Goal: Check status: Check status

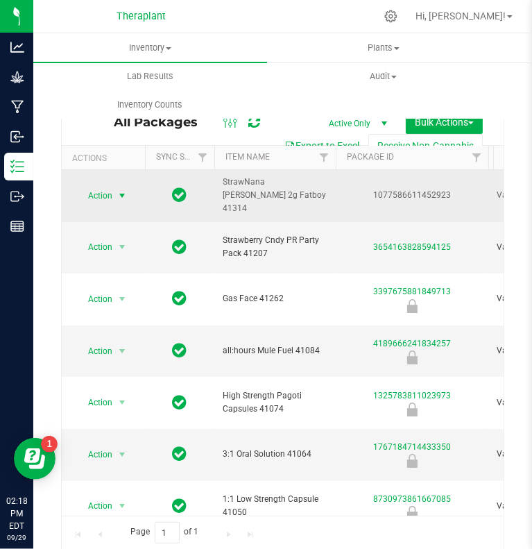
click at [100, 188] on span "Action" at bounding box center [94, 195] width 37 height 19
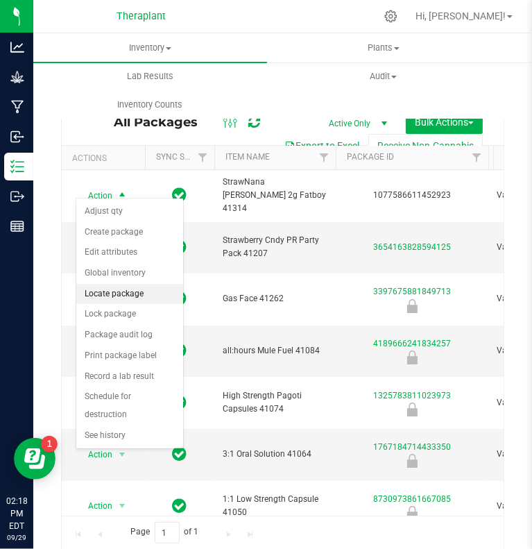
click at [130, 291] on li "Locate package" at bounding box center [129, 294] width 107 height 21
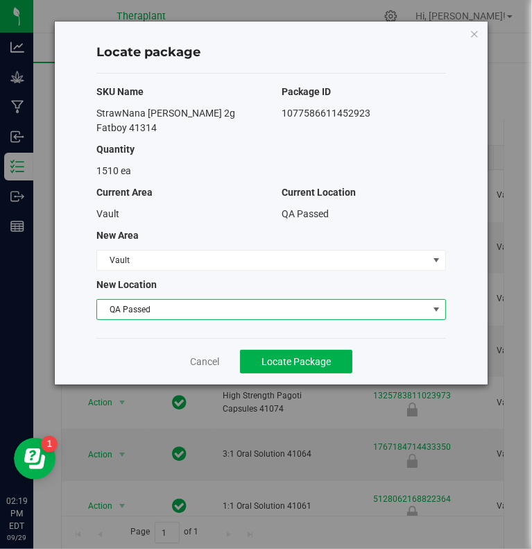
click at [214, 300] on span "QA Passed" at bounding box center [262, 309] width 331 height 19
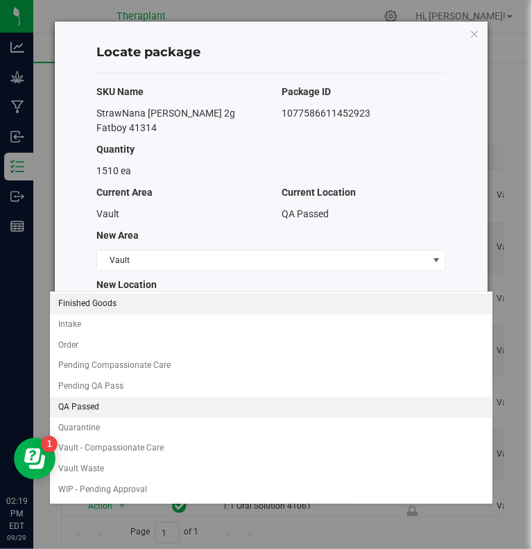
click at [134, 308] on li "Finished Goods" at bounding box center [271, 304] width 443 height 21
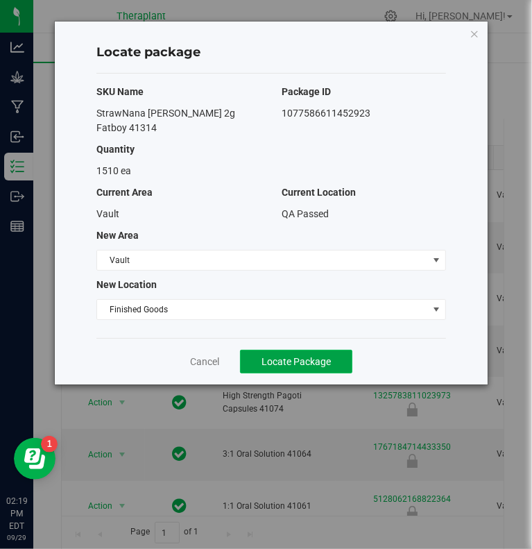
click at [279, 356] on span "Locate Package" at bounding box center [296, 361] width 69 height 11
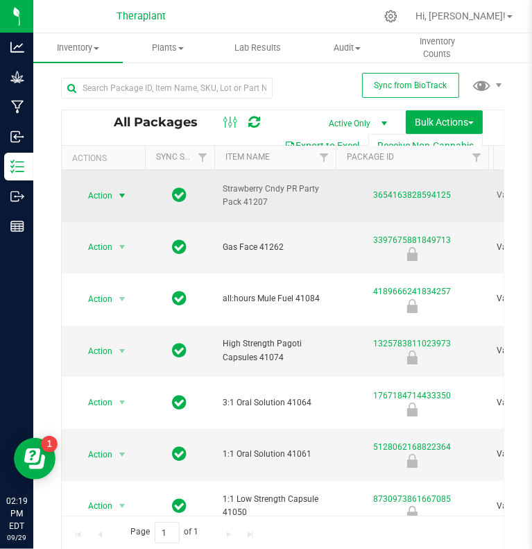
click at [105, 189] on span "Action" at bounding box center [94, 195] width 37 height 19
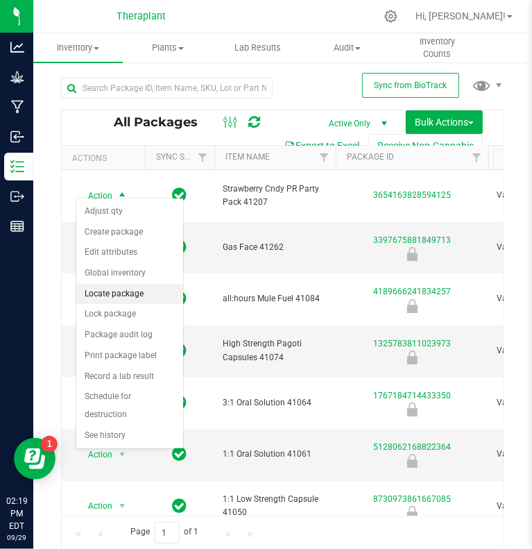
click at [121, 291] on li "Locate package" at bounding box center [129, 294] width 107 height 21
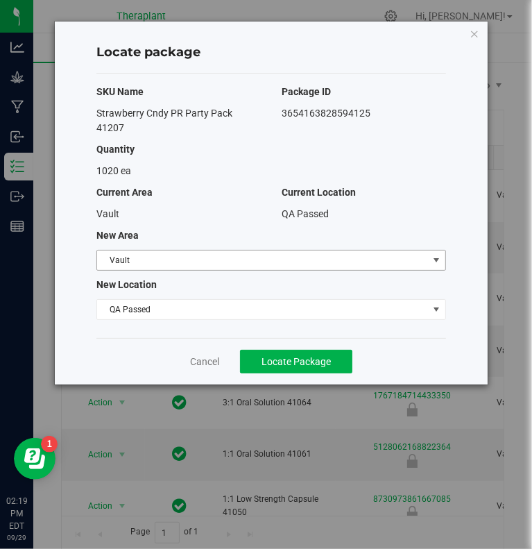
click at [285, 251] on span "Vault" at bounding box center [262, 260] width 331 height 19
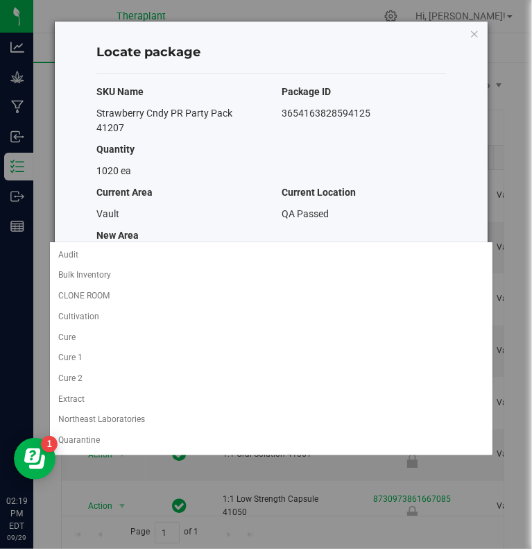
scroll to position [35, 0]
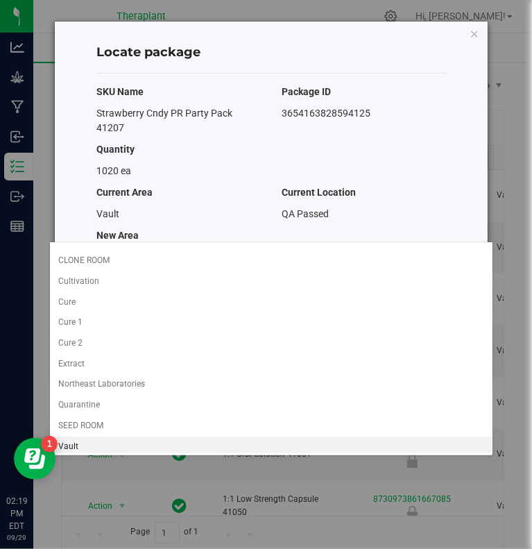
click at [257, 242] on div "Select area Audit Bulk Inventory CLONE ROOM Cultivation Cure Cure 1 Cure 2 Extr…" at bounding box center [271, 349] width 445 height 214
click at [228, 251] on span "Vault" at bounding box center [262, 260] width 331 height 19
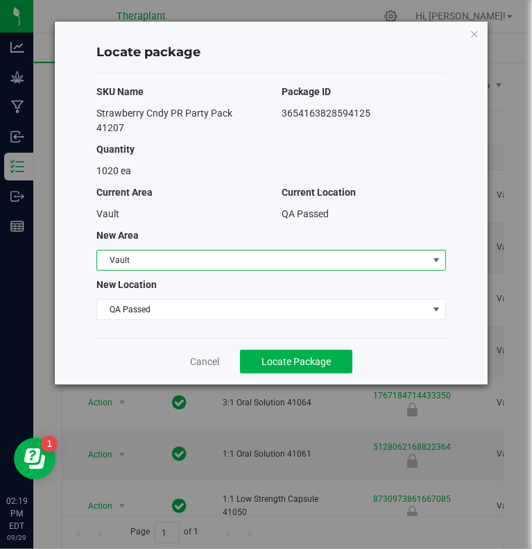
click at [194, 269] on div "SKU Name Package ID Strawberry Cndy PR Party Pack 41207 3654163828594125 Quanti…" at bounding box center [271, 206] width 350 height 264
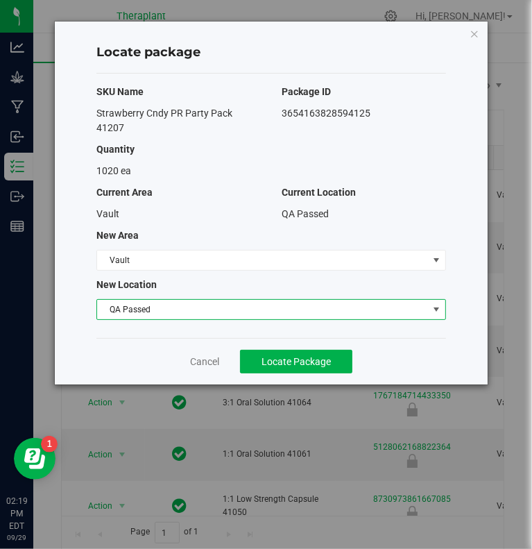
click at [178, 300] on span "QA Passed" at bounding box center [262, 309] width 331 height 19
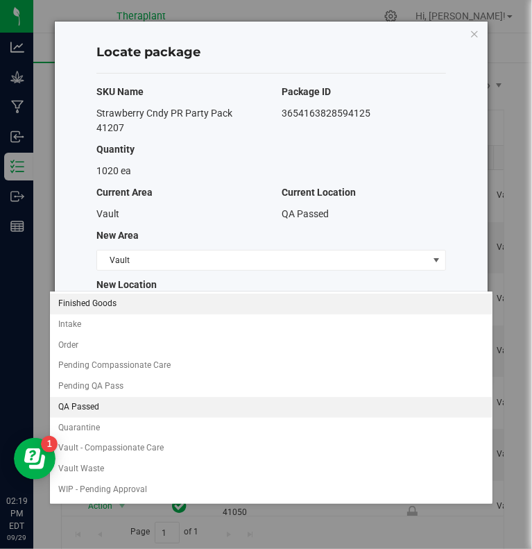
click at [147, 305] on li "Finished Goods" at bounding box center [271, 304] width 443 height 21
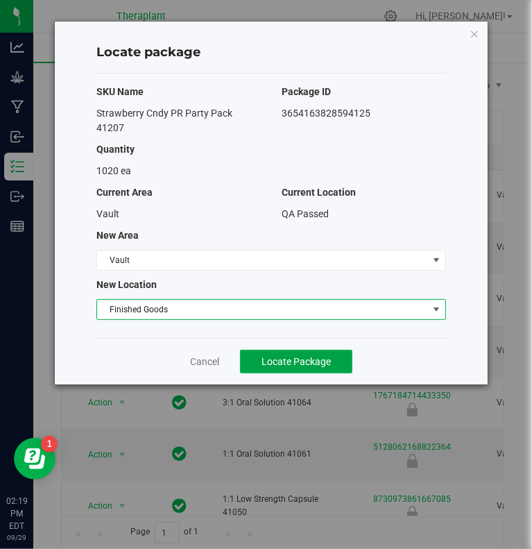
click at [294, 356] on span "Locate Package" at bounding box center [296, 361] width 69 height 11
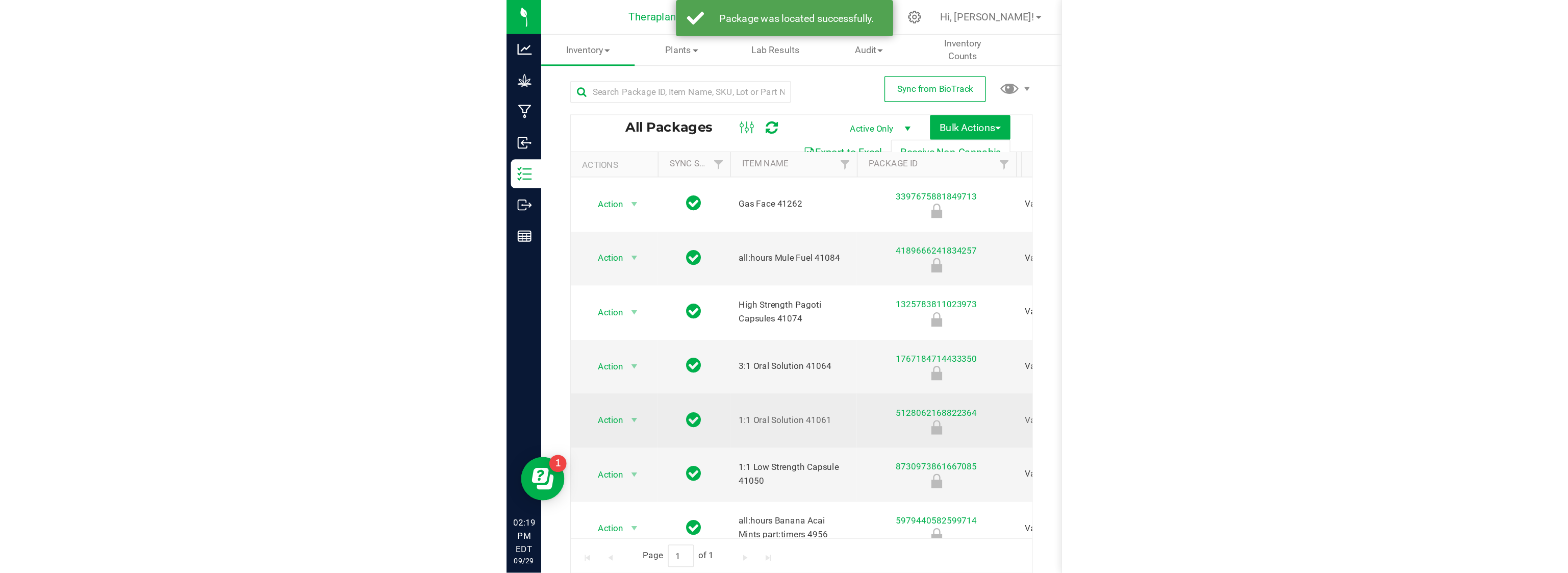
scroll to position [38, 0]
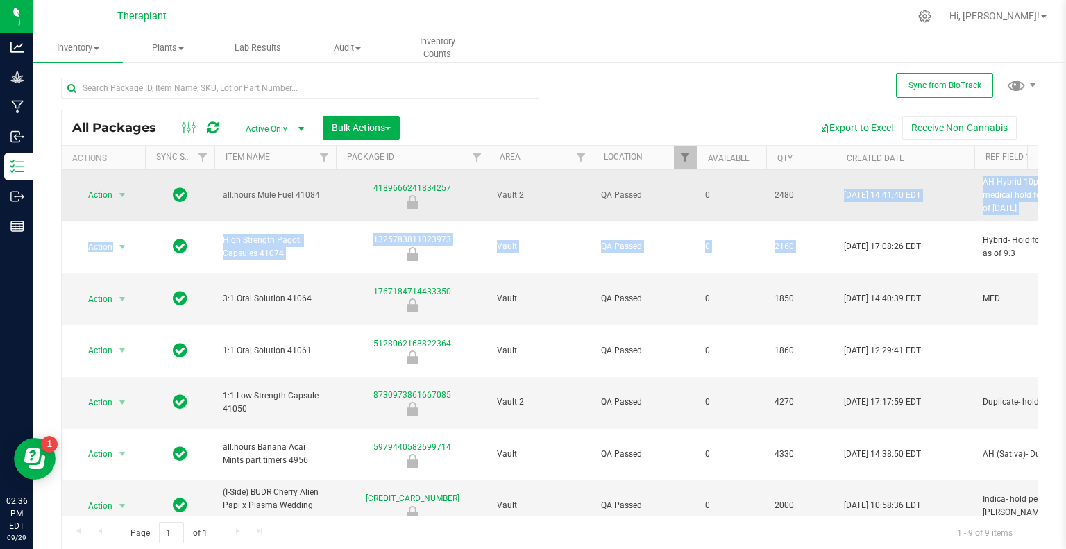
drag, startPoint x: 844, startPoint y: 209, endPoint x: 869, endPoint y: 191, distance: 30.8
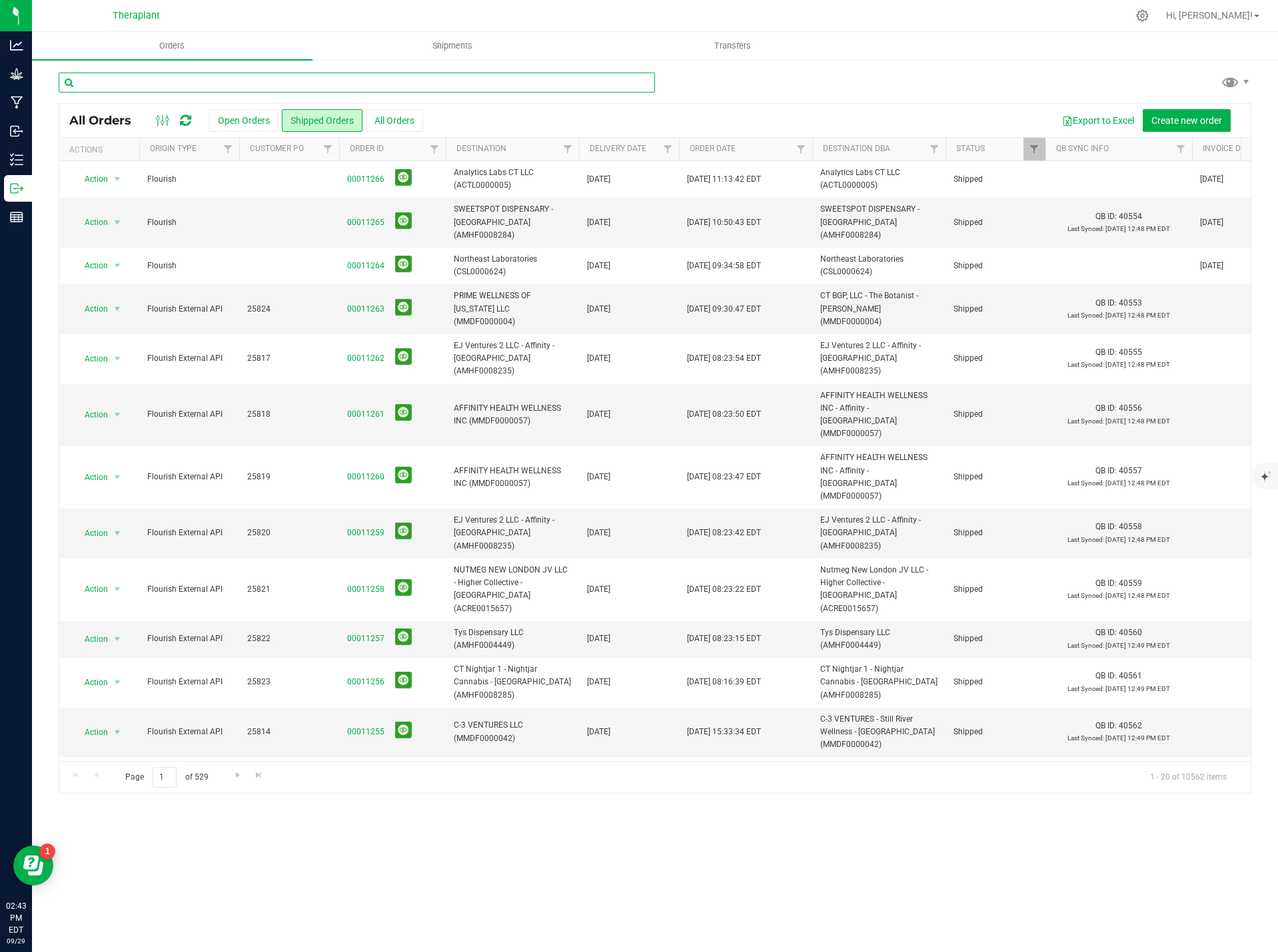
click at [246, 81] on input "text" at bounding box center [356, 83] width 596 height 20
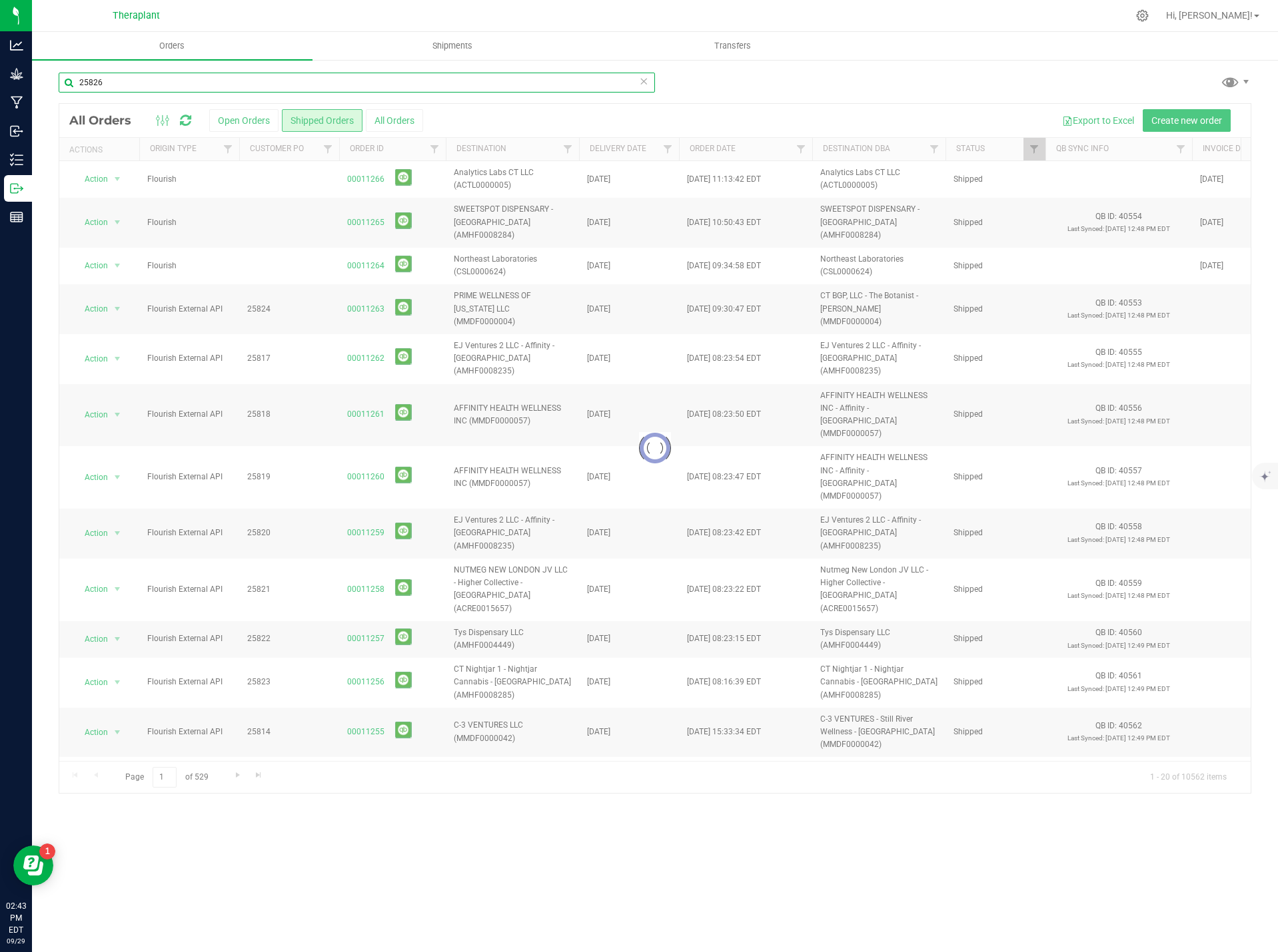
type input "25826"
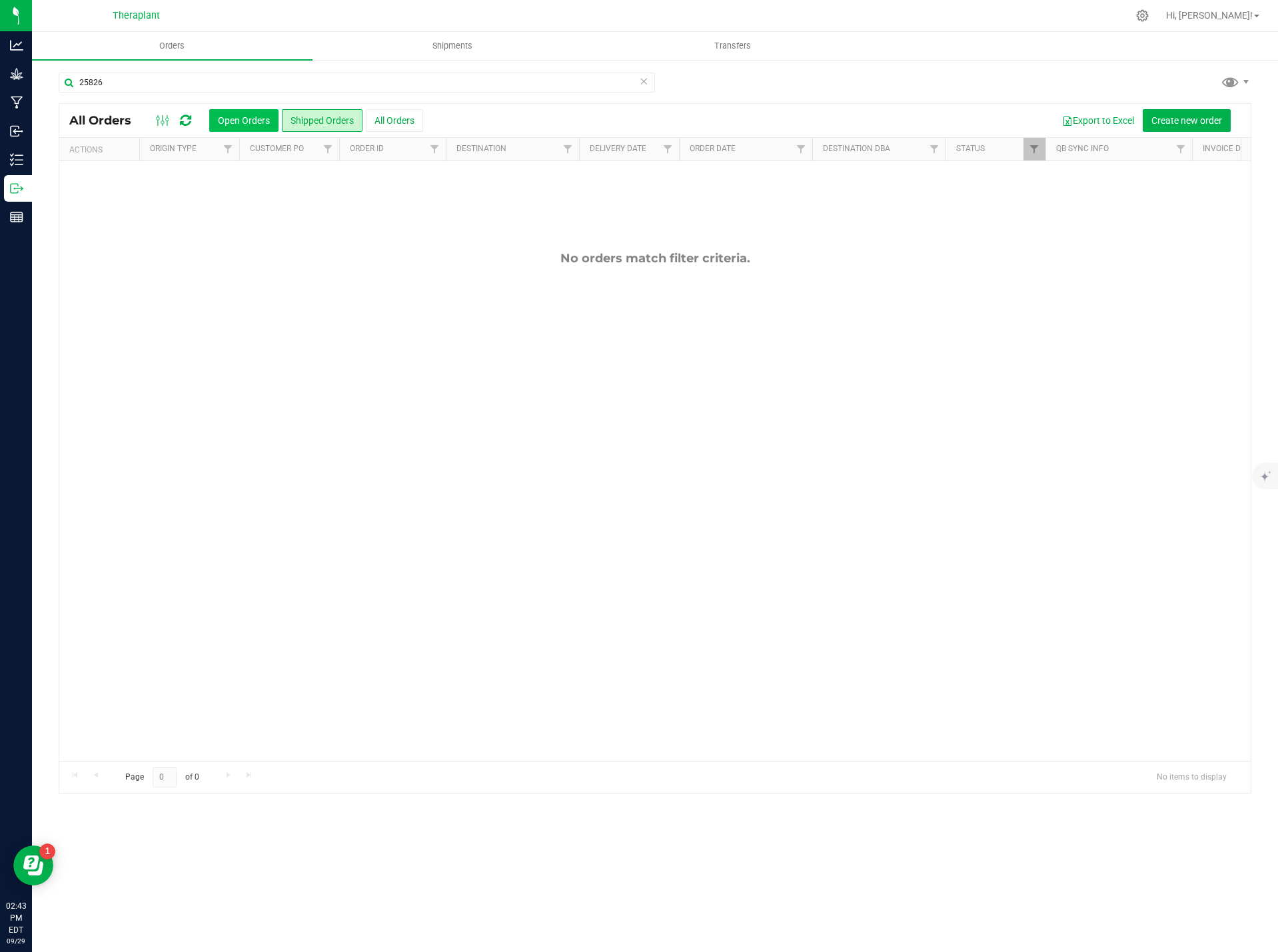
click at [247, 120] on button "Open Orders" at bounding box center [244, 121] width 69 height 23
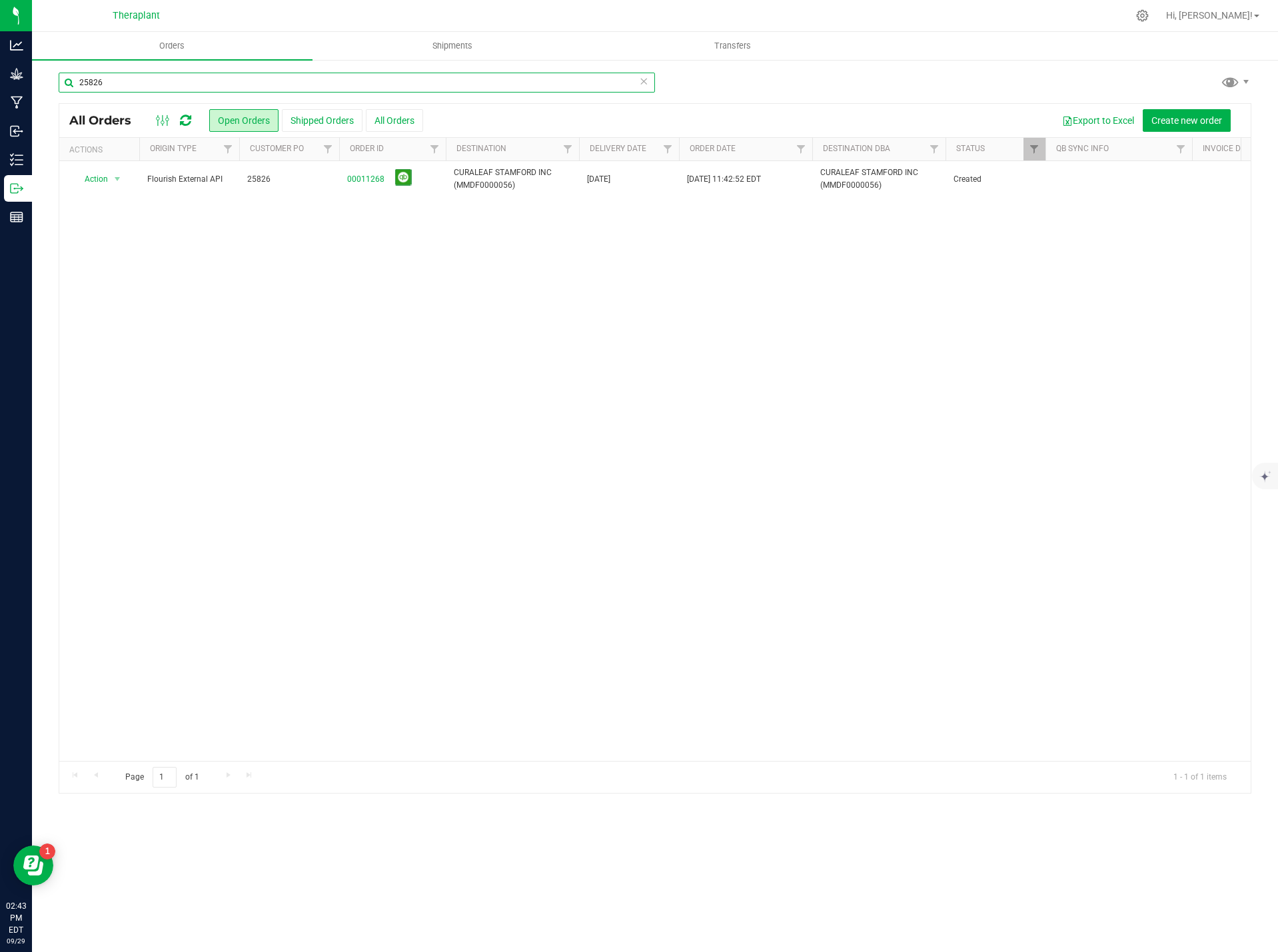
click at [177, 83] on input "25826" at bounding box center [356, 83] width 596 height 20
click at [133, 80] on input "25825" at bounding box center [356, 83] width 596 height 20
type input "25762"
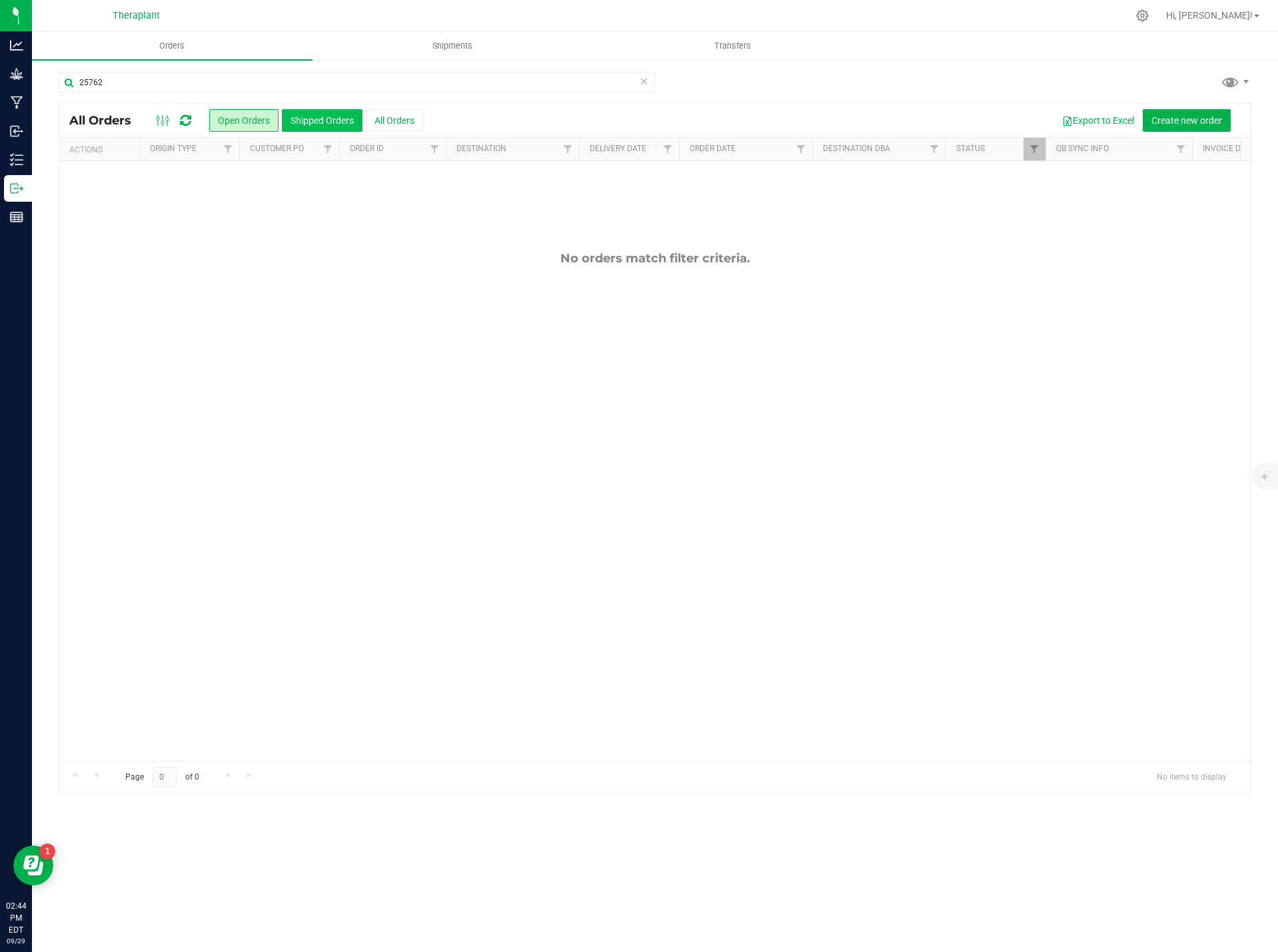
click at [318, 123] on button "Shipped Orders" at bounding box center [323, 121] width 81 height 23
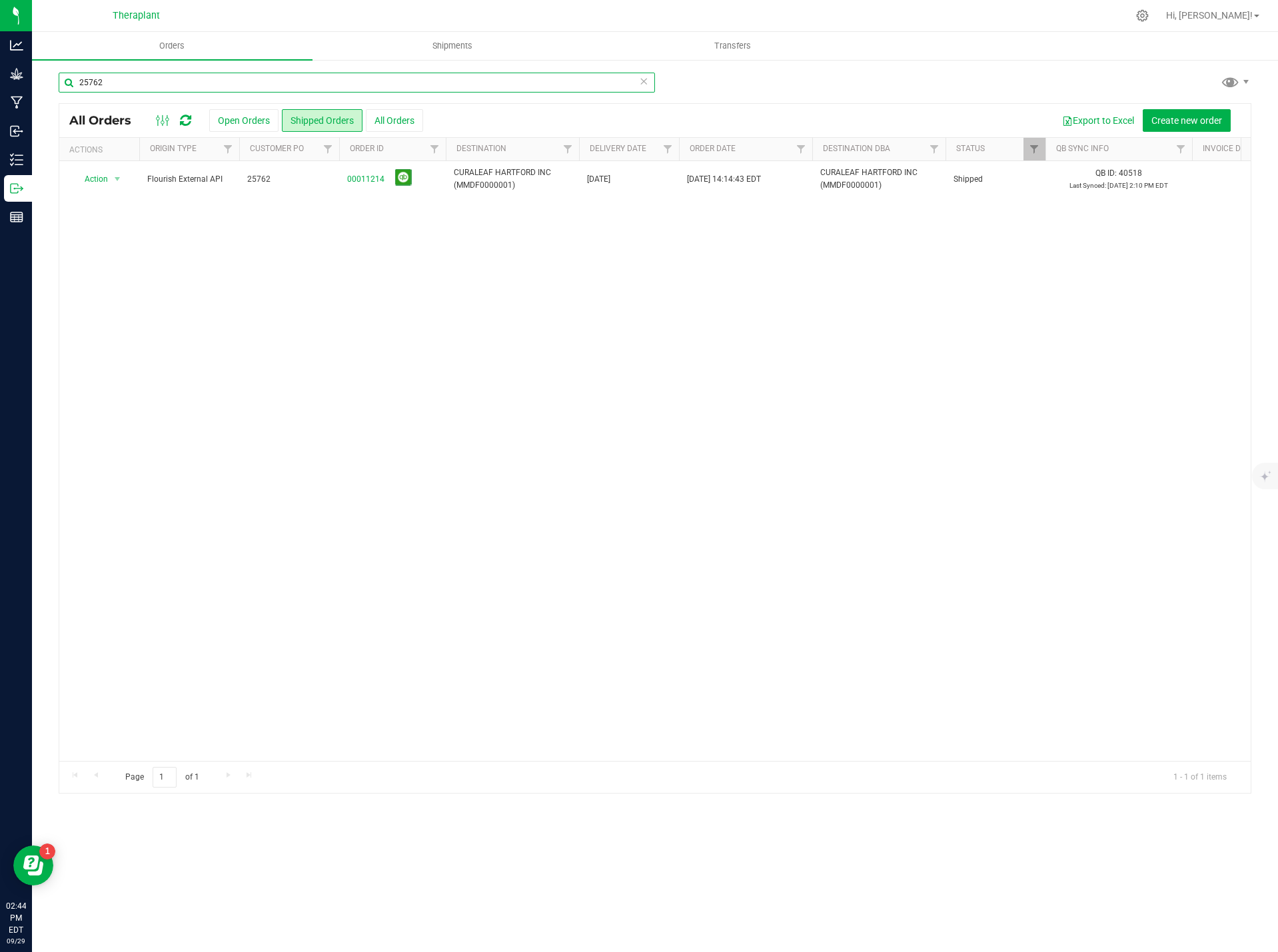
click at [118, 80] on input "25762" at bounding box center [356, 83] width 596 height 20
click at [128, 84] on input "25761" at bounding box center [356, 83] width 596 height 20
click at [123, 81] on input "25760" at bounding box center [356, 83] width 596 height 20
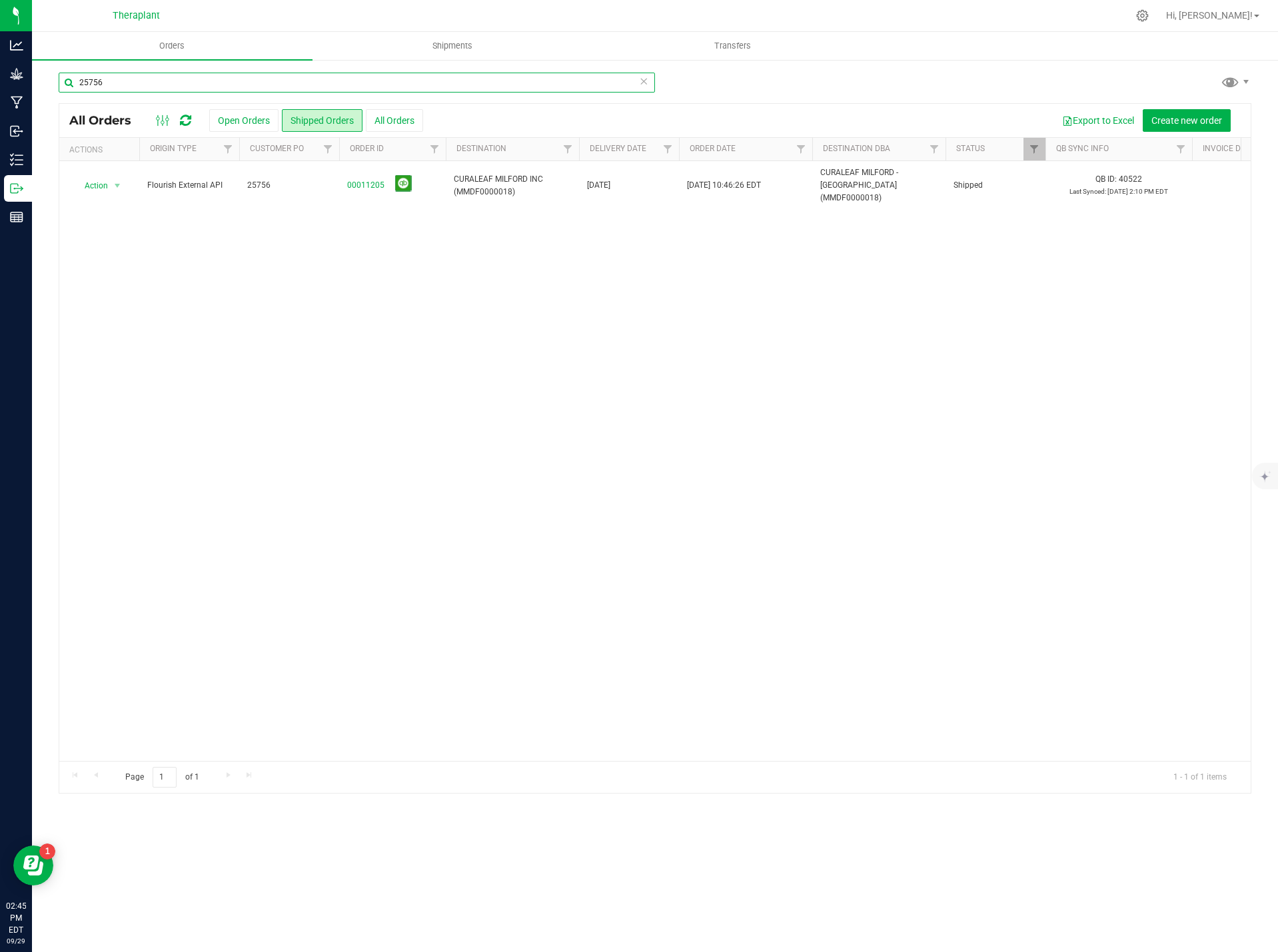
click at [110, 79] on input "25756" at bounding box center [356, 83] width 596 height 20
click at [121, 79] on input "25756" at bounding box center [356, 83] width 596 height 20
click at [132, 88] on input "25755" at bounding box center [356, 83] width 596 height 20
click at [157, 78] on input "25754" at bounding box center [356, 83] width 596 height 20
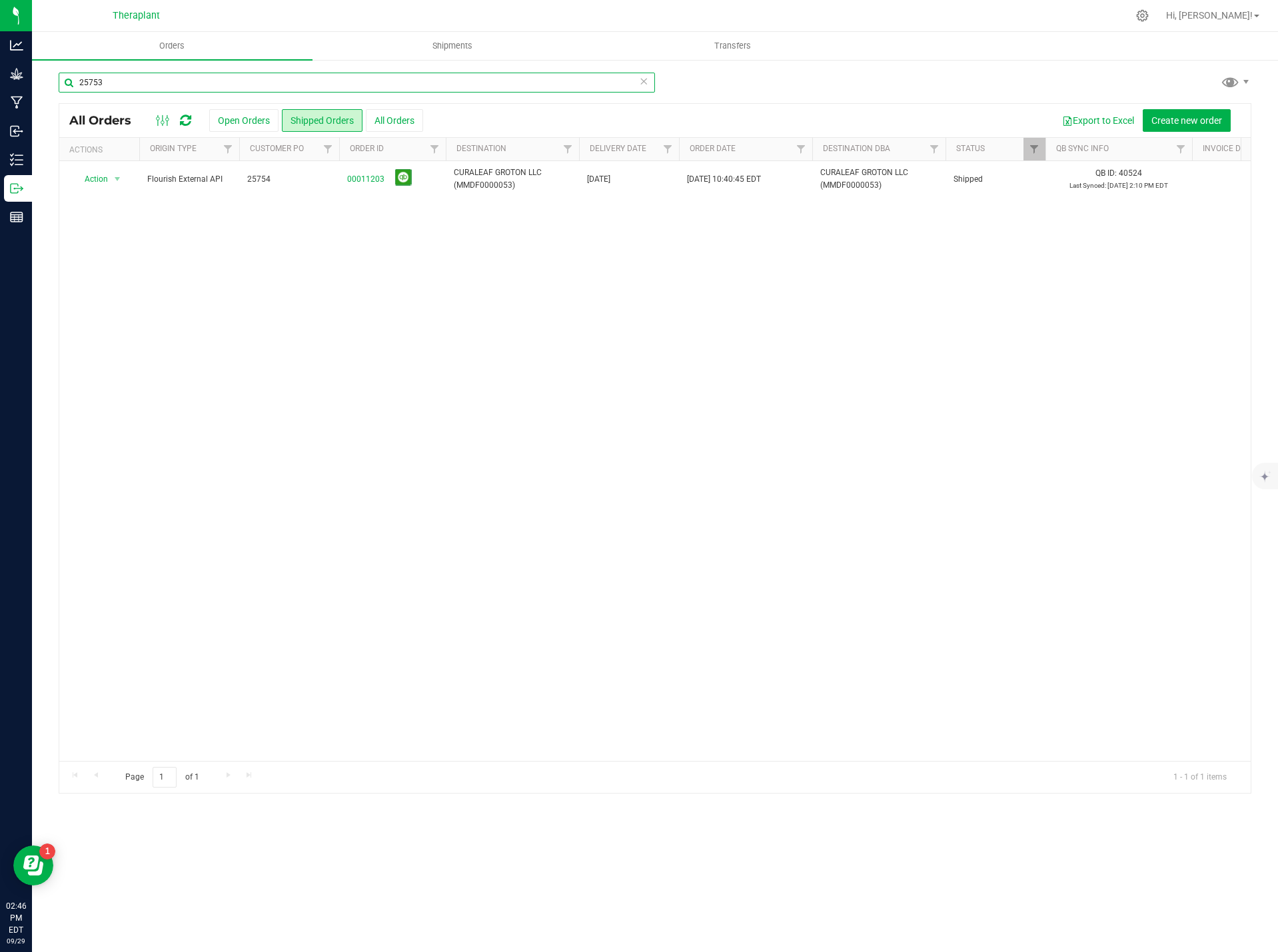
type input "25753"
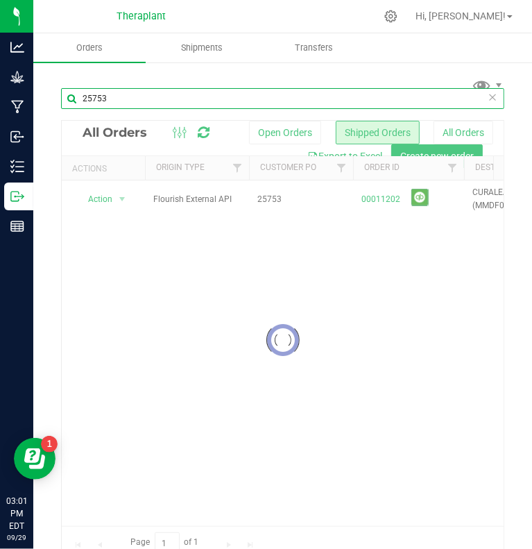
click at [133, 94] on input "25753" at bounding box center [282, 98] width 443 height 21
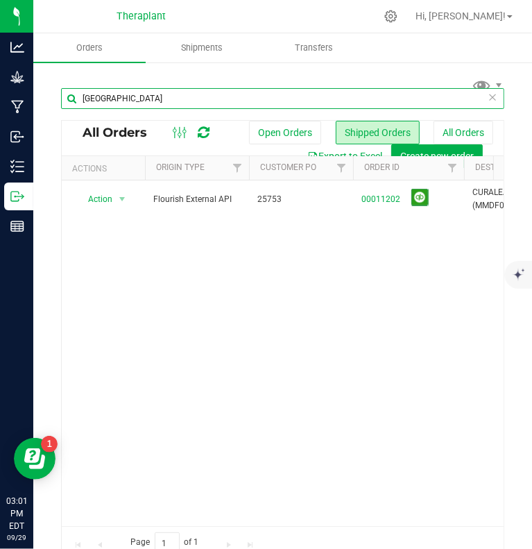
type input "stratford"
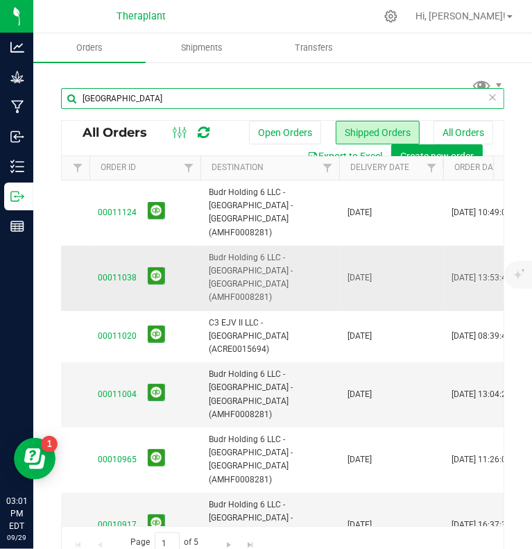
scroll to position [0, 233]
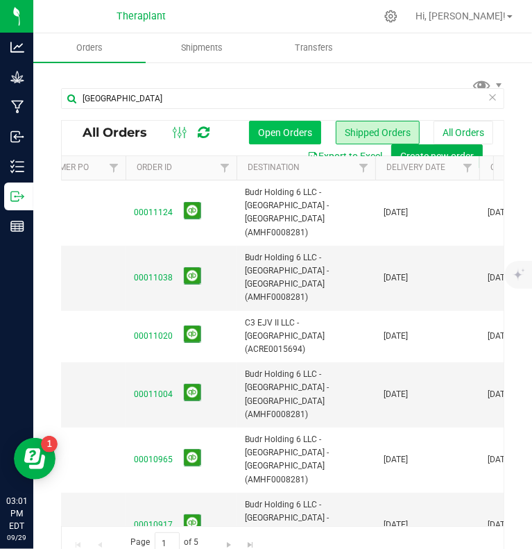
click at [269, 133] on button "Open Orders" at bounding box center [285, 133] width 72 height 24
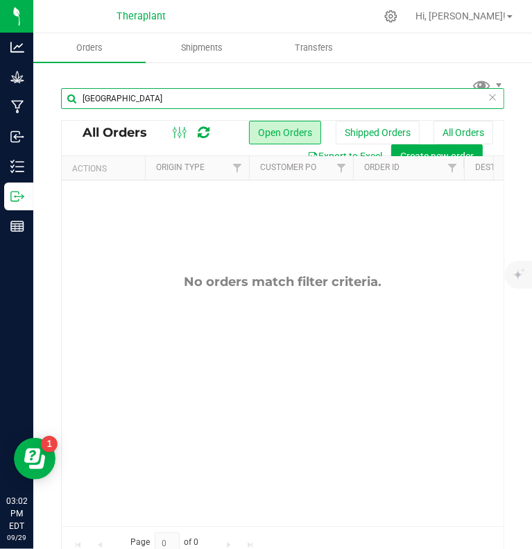
click at [214, 100] on input "stratford" at bounding box center [282, 98] width 443 height 21
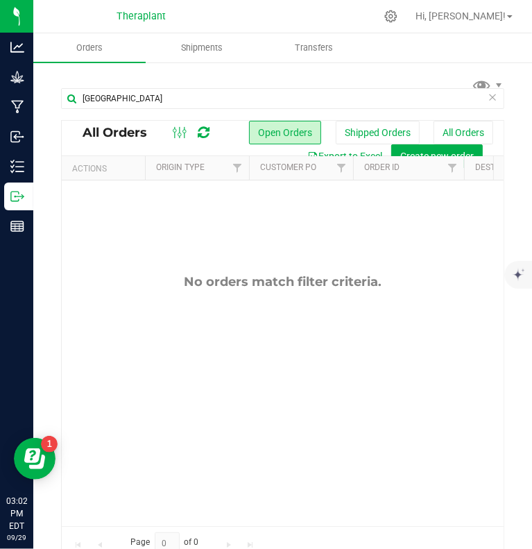
click at [192, 133] on div at bounding box center [191, 132] width 47 height 17
click at [198, 135] on icon at bounding box center [204, 133] width 12 height 14
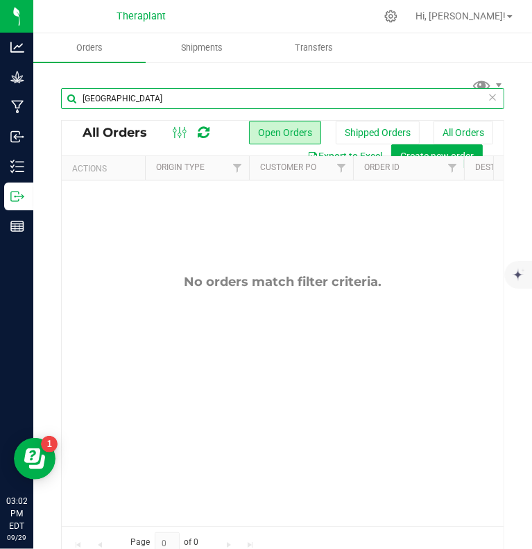
click at [136, 93] on input "stratford" at bounding box center [282, 98] width 443 height 21
click at [122, 100] on input "stratford" at bounding box center [282, 98] width 443 height 21
click at [122, 99] on input "stratford" at bounding box center [282, 98] width 443 height 21
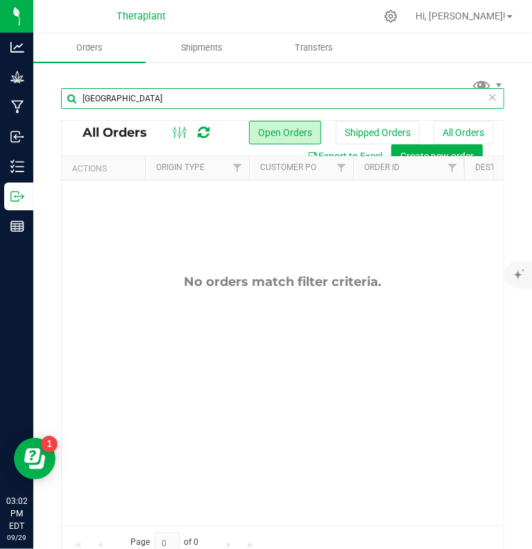
click at [122, 99] on input "stratford" at bounding box center [282, 98] width 443 height 21
paste input "104438"
click at [146, 94] on input "104438" at bounding box center [282, 98] width 443 height 21
type input "25679"
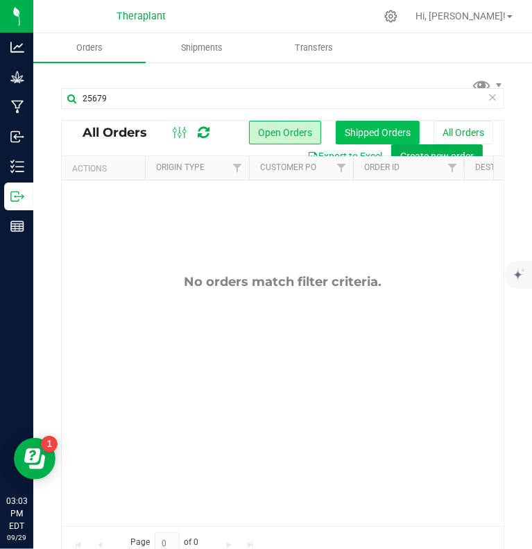
click at [366, 136] on button "Shipped Orders" at bounding box center [378, 133] width 84 height 24
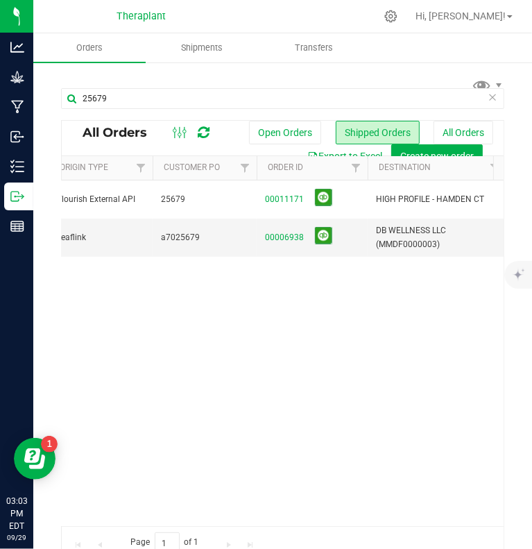
scroll to position [0, 92]
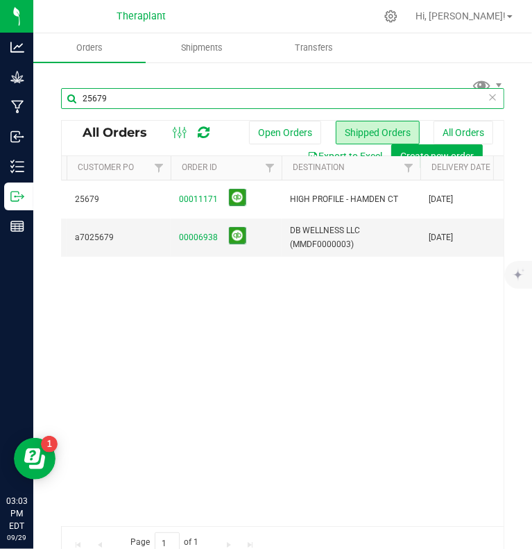
click at [117, 102] on input "25679" at bounding box center [282, 98] width 443 height 21
type input "high profil"
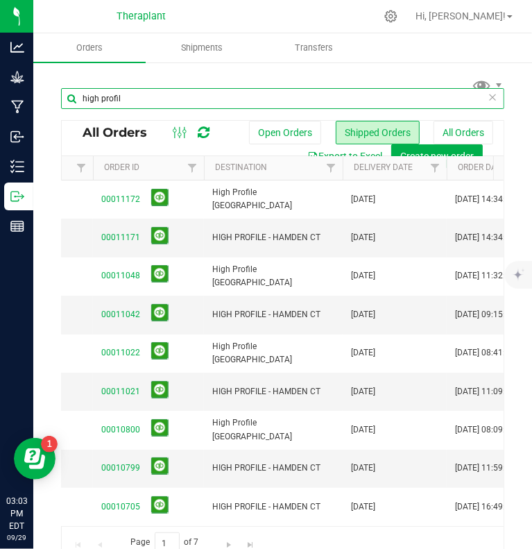
click at [131, 94] on input "high profil" at bounding box center [282, 98] width 443 height 21
